Goal: Transaction & Acquisition: Purchase product/service

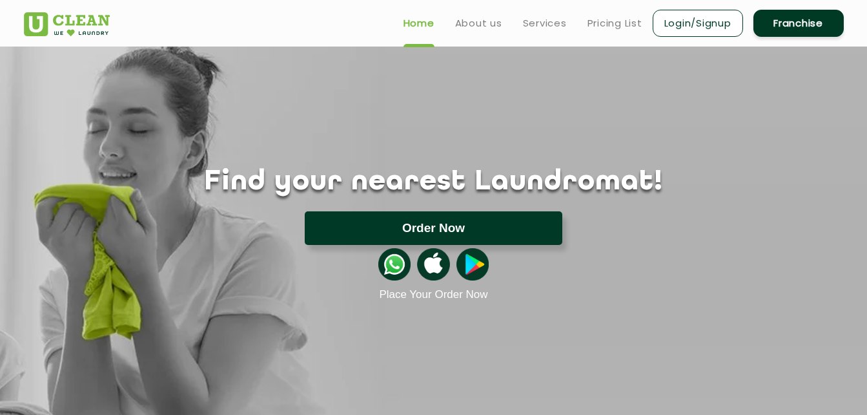
click at [475, 218] on button "Order Now" at bounding box center [434, 228] width 258 height 34
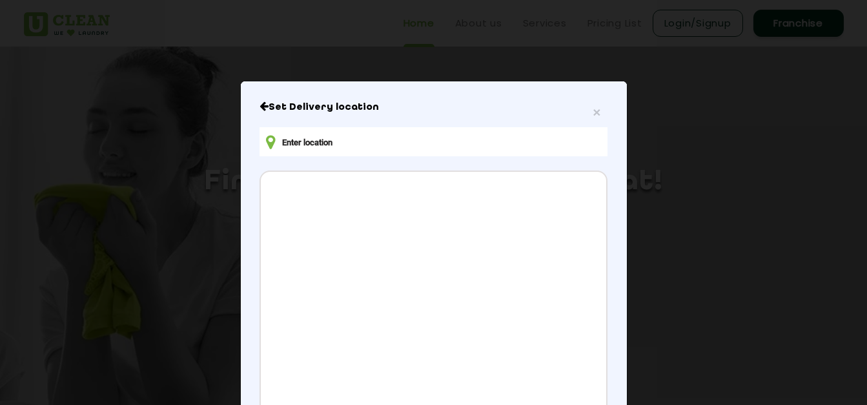
click at [437, 144] on input "text" at bounding box center [433, 141] width 347 height 29
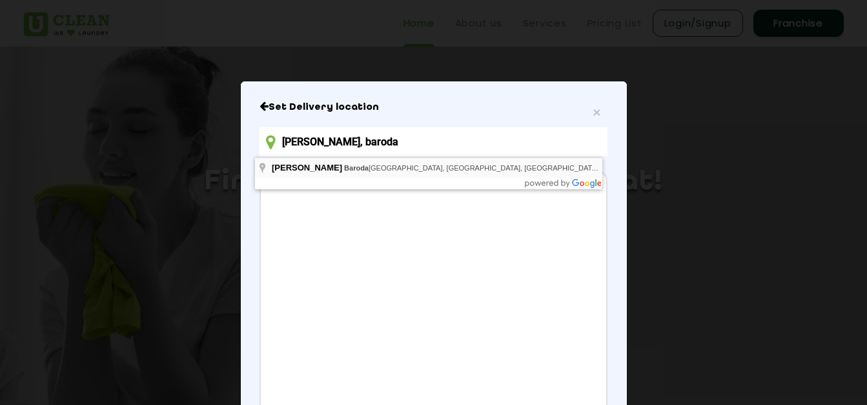
type input "[PERSON_NAME], baroda"
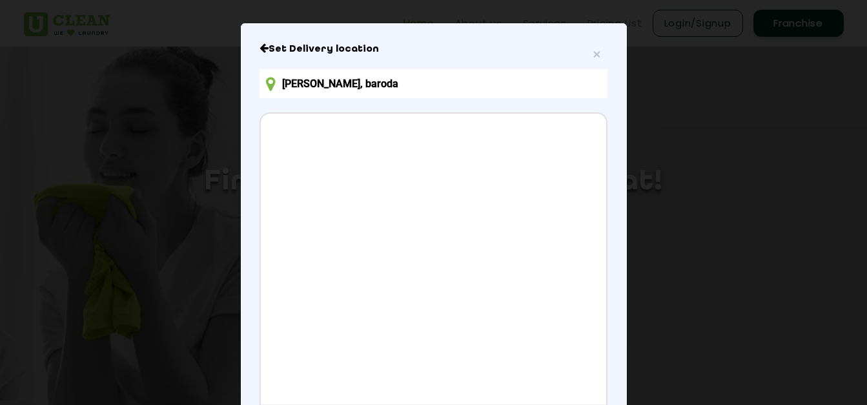
scroll to position [194, 0]
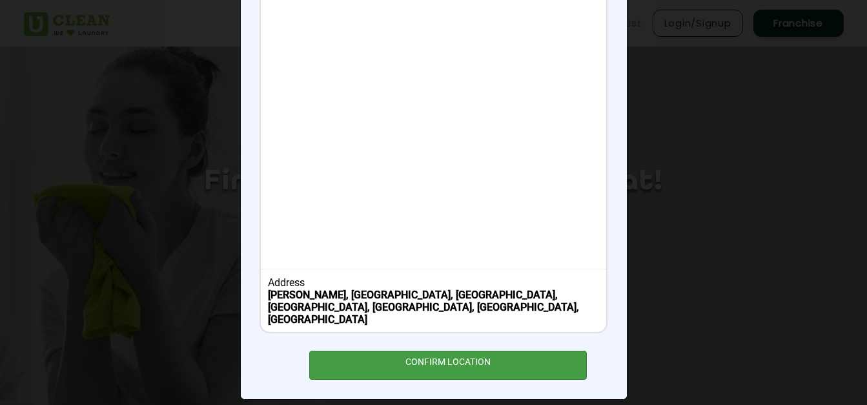
click at [411, 354] on div "CONFIRM LOCATION" at bounding box center [448, 365] width 278 height 29
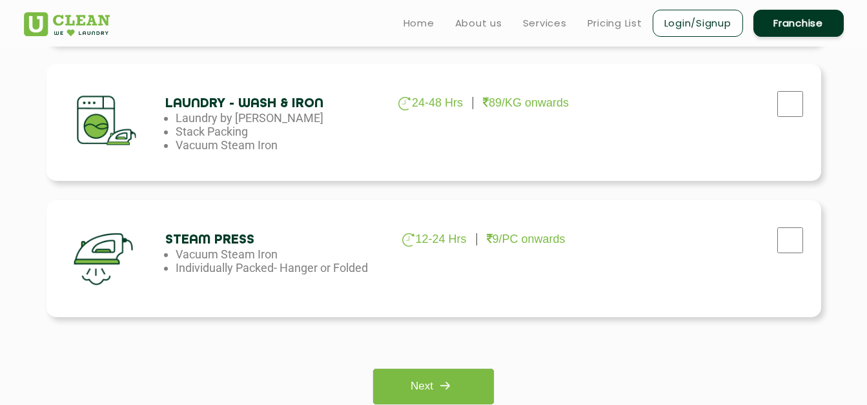
scroll to position [840, 0]
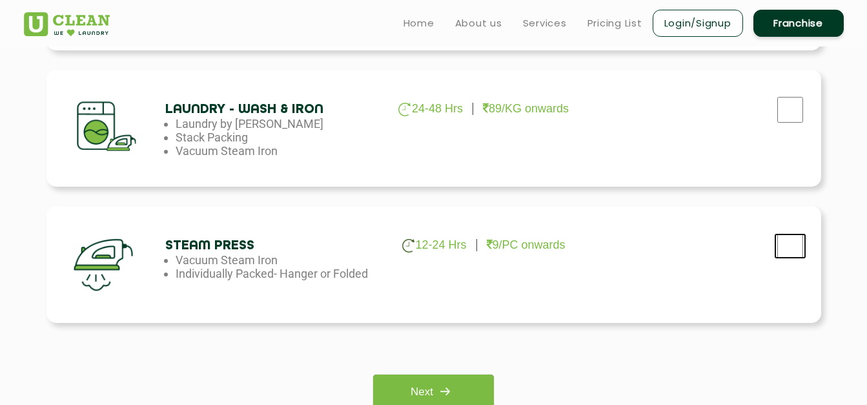
click at [798, 246] on input "checkbox" at bounding box center [790, 246] width 32 height 26
checkbox input "true"
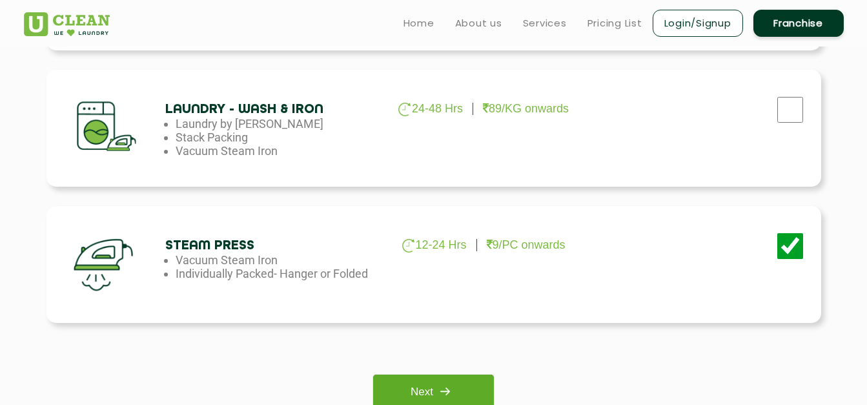
click at [426, 388] on link "Next" at bounding box center [433, 393] width 121 height 36
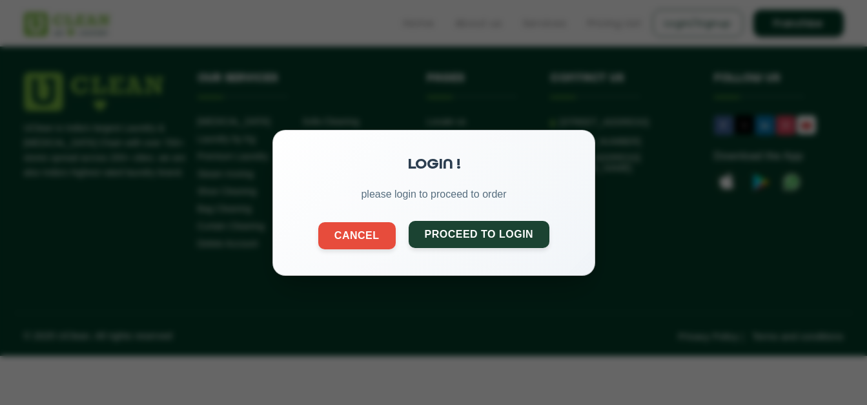
click at [431, 238] on button "Proceed to Login" at bounding box center [478, 233] width 141 height 27
